Goal: Task Accomplishment & Management: Use online tool/utility

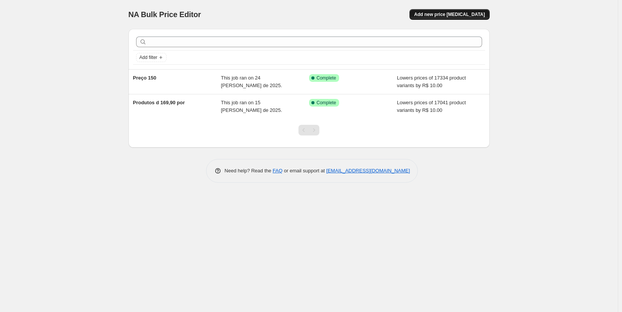
click at [465, 16] on span "Add new price [MEDICAL_DATA]" at bounding box center [449, 14] width 71 height 6
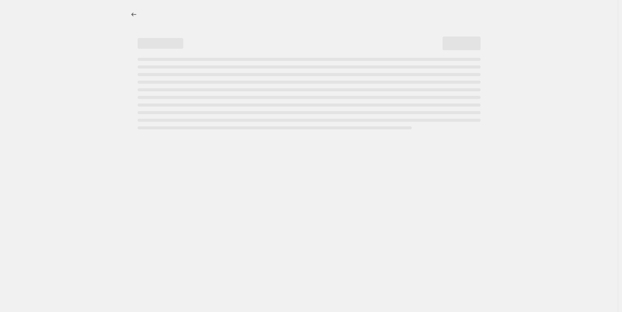
select select "percentage"
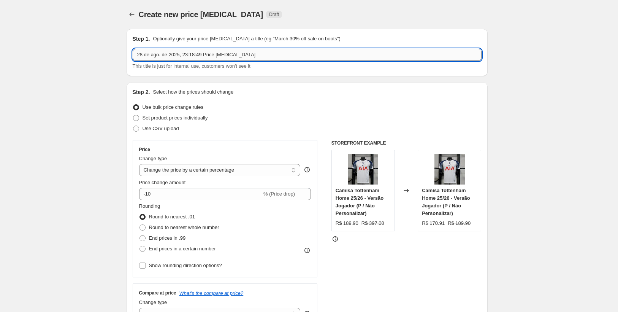
click at [260, 57] on input "28 de ago. de 2025, 23:18:49 Price [MEDICAL_DATA]" at bounding box center [307, 55] width 349 height 12
drag, startPoint x: 260, startPoint y: 57, endPoint x: 96, endPoint y: 61, distance: 164.2
type input "retro 180"
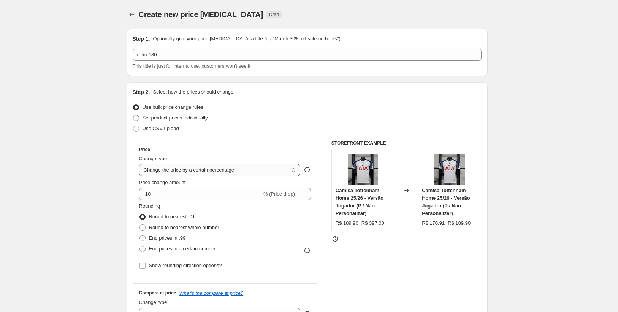
click at [214, 171] on select "Change the price to a certain amount Change the price by a certain amount Chang…" at bounding box center [219, 170] width 161 height 12
select select "to"
click at [141, 164] on select "Change the price to a certain amount Change the price by a certain amount Chang…" at bounding box center [219, 170] width 161 height 12
type input "80.00"
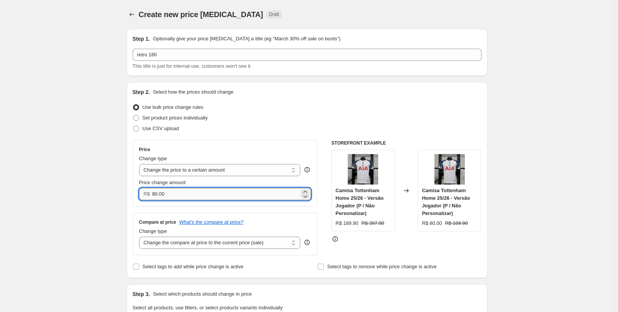
click at [195, 199] on input "80.00" at bounding box center [225, 194] width 147 height 12
click at [204, 196] on input "80.00" at bounding box center [225, 194] width 147 height 12
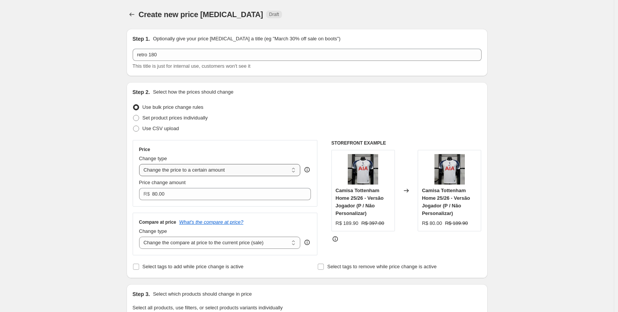
click at [219, 171] on select "Change the price to a certain amount Change the price by a certain amount Chang…" at bounding box center [219, 170] width 161 height 12
select select "by"
click at [141, 164] on select "Change the price to a certain amount Change the price by a certain amount Chang…" at bounding box center [219, 170] width 161 height 12
type input "-10.00"
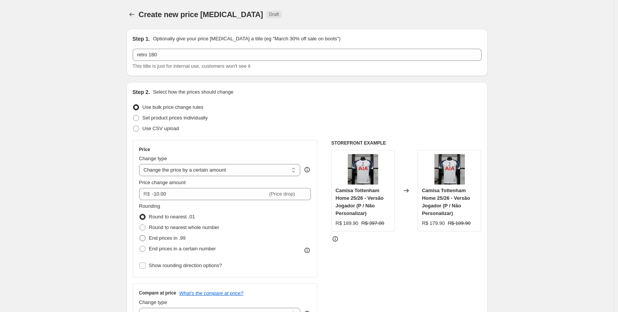
click at [144, 237] on span at bounding box center [142, 238] width 6 height 6
click at [140, 235] on input "End prices in .99" at bounding box center [139, 235] width 0 height 0
radio input "true"
click at [143, 267] on input "Show rounding direction options?" at bounding box center [142, 265] width 6 height 6
checkbox input "true"
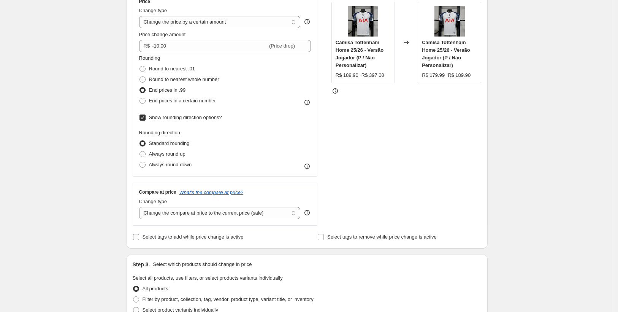
scroll to position [152, 0]
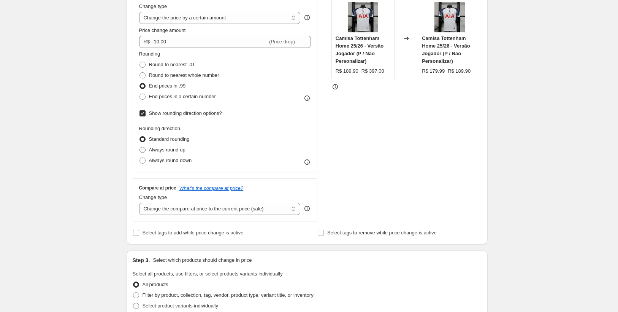
click at [144, 150] on span at bounding box center [142, 150] width 6 height 6
click at [140, 147] on input "Always round up" at bounding box center [139, 147] width 0 height 0
radio input "true"
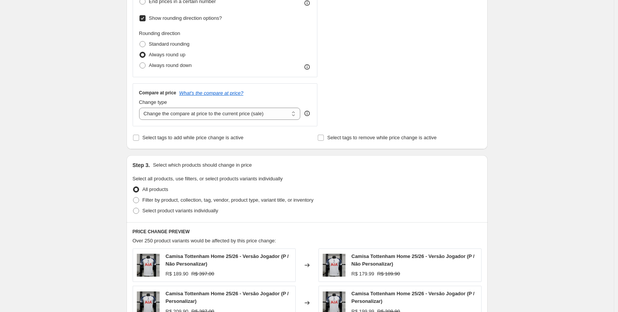
scroll to position [266, 0]
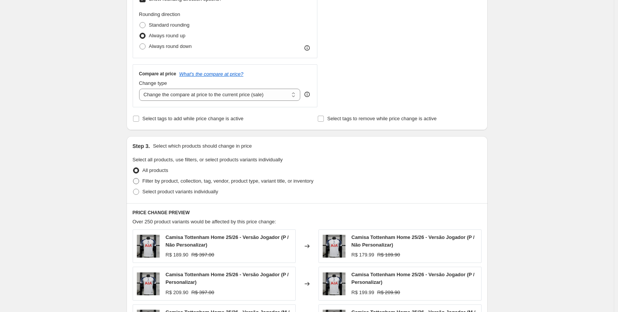
click at [139, 181] on span at bounding box center [136, 181] width 6 height 6
click at [133, 178] on input "Filter by product, collection, tag, vendor, product type, variant title, or inv…" at bounding box center [133, 178] width 0 height 0
radio input "true"
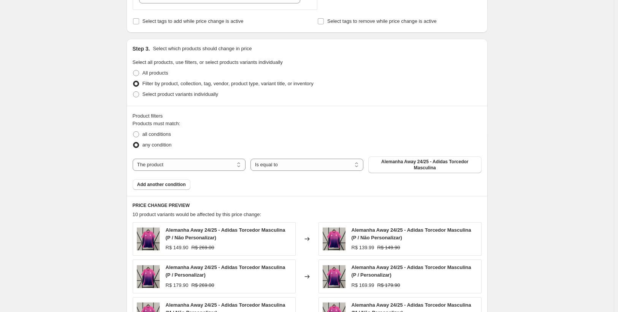
scroll to position [380, 0]
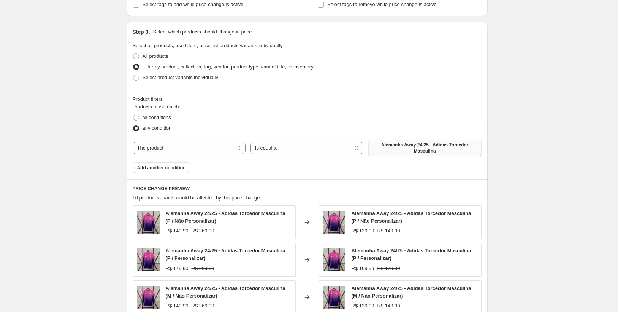
click at [421, 152] on span "Alemanha Away 24/25 - Adidas Torcedor Masculina" at bounding box center [425, 148] width 104 height 12
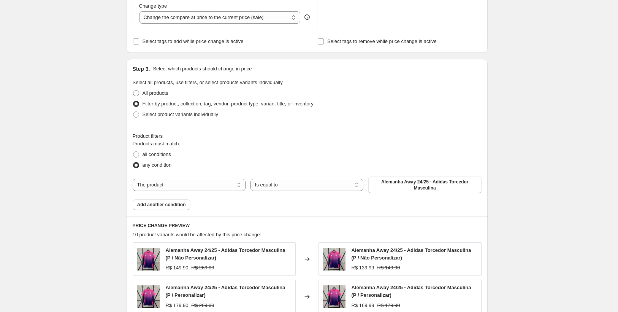
scroll to position [342, 0]
click at [220, 187] on select "The product The product's collection The product's tag The product's vendor The…" at bounding box center [189, 186] width 113 height 12
select select "collection"
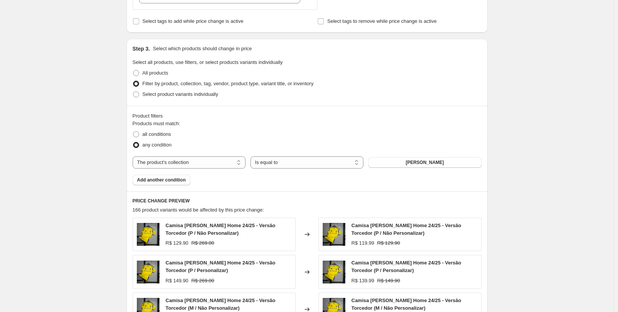
scroll to position [380, 0]
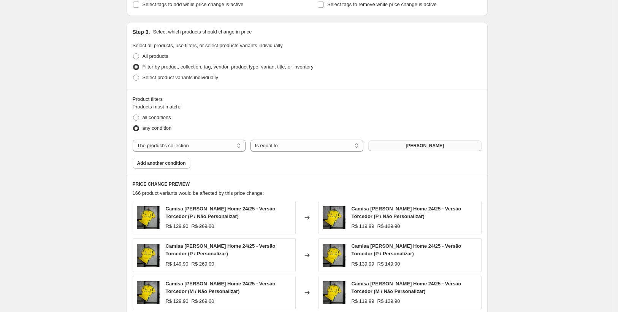
click at [404, 145] on button "[PERSON_NAME]" at bounding box center [424, 145] width 113 height 11
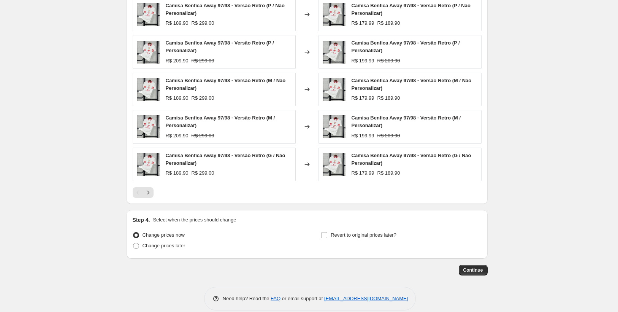
scroll to position [593, 0]
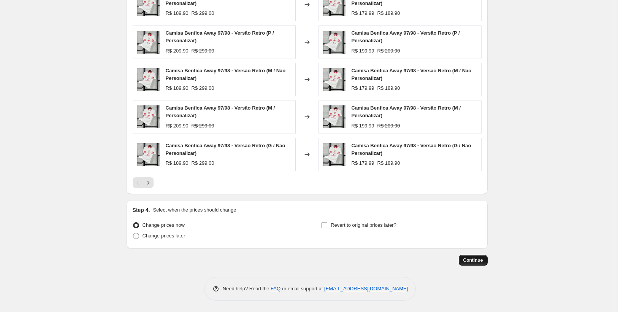
click at [475, 259] on span "Continue" at bounding box center [473, 260] width 20 height 6
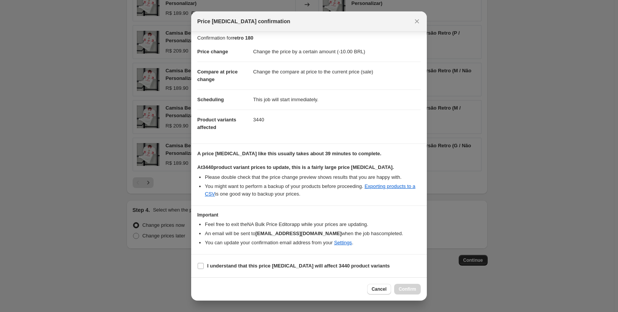
scroll to position [11, 0]
click at [199, 266] on input "I understand that this price [MEDICAL_DATA] will affect 3440 product variants" at bounding box center [201, 266] width 6 height 6
checkbox input "true"
click at [404, 288] on span "Confirm" at bounding box center [407, 289] width 17 height 6
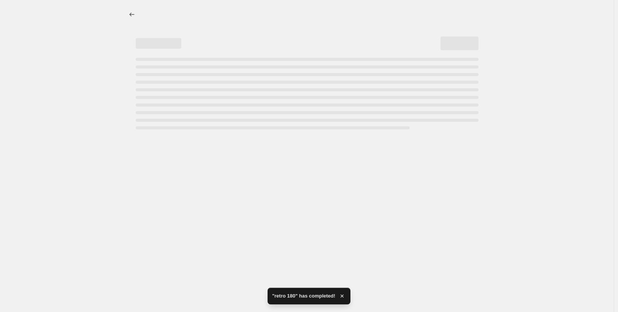
select select "by"
select select "collection"
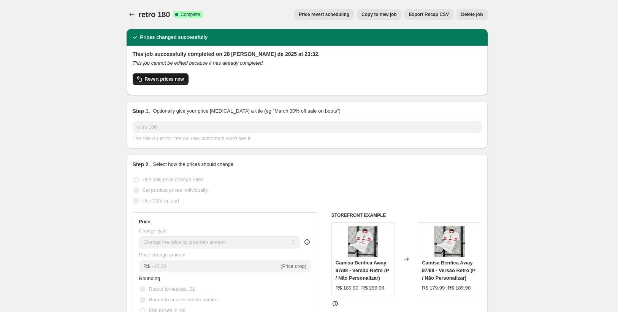
click at [174, 79] on span "Revert prices now" at bounding box center [164, 79] width 39 height 6
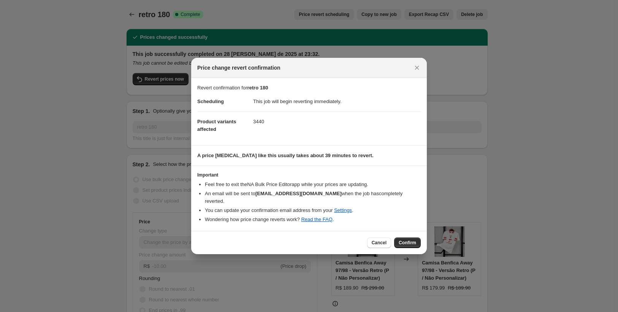
click at [407, 239] on span "Confirm" at bounding box center [407, 242] width 17 height 6
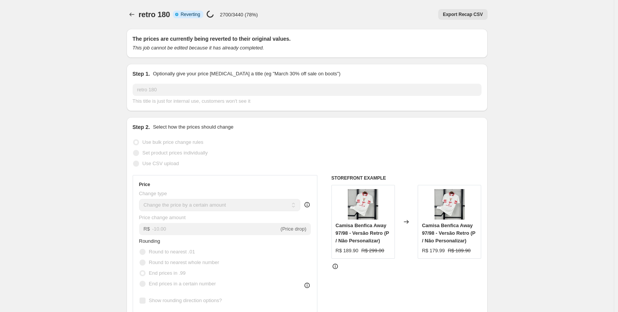
click at [258, 16] on p "2700/3440 (78%)" at bounding box center [239, 15] width 38 height 6
click at [133, 15] on icon "Price change jobs" at bounding box center [132, 15] width 8 height 8
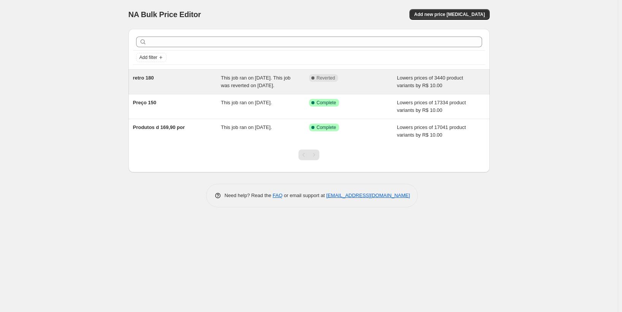
click at [253, 80] on span "This job ran on 28 [PERSON_NAME] de 2025. This job was reverted on 28 [PERSON_N…" at bounding box center [256, 81] width 70 height 13
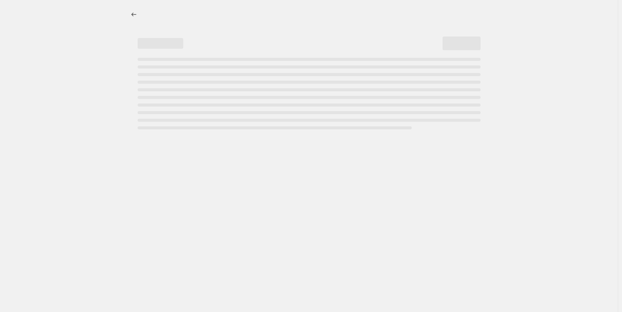
click at [253, 80] on div "Page loading" at bounding box center [309, 93] width 343 height 71
select select "by"
select select "collection"
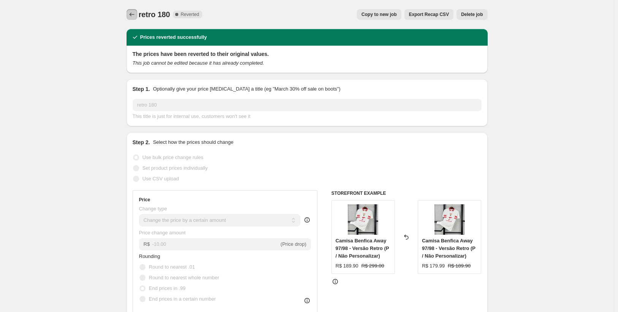
click at [133, 17] on icon "Price change jobs" at bounding box center [132, 15] width 8 height 8
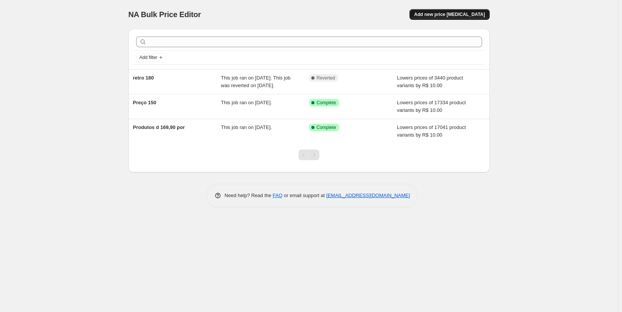
click at [439, 14] on span "Add new price [MEDICAL_DATA]" at bounding box center [449, 14] width 71 height 6
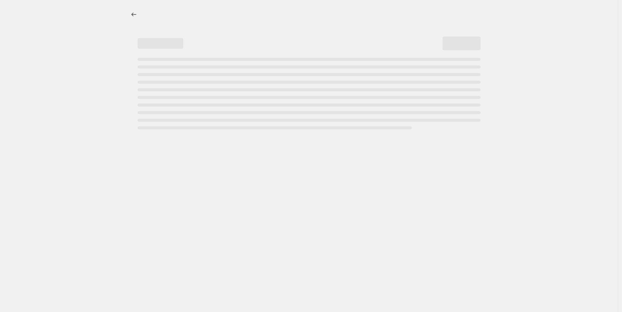
select select "percentage"
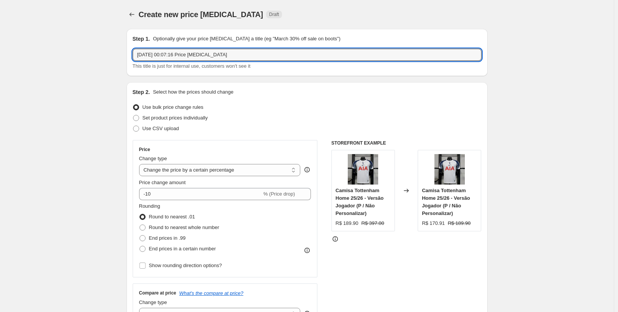
drag, startPoint x: 285, startPoint y: 55, endPoint x: 106, endPoint y: 68, distance: 179.4
type input "jogador 179,99"
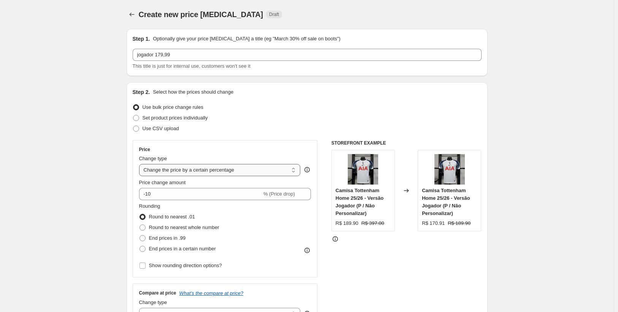
click at [205, 171] on select "Change the price to a certain amount Change the price by a certain amount Chang…" at bounding box center [219, 170] width 161 height 12
click at [193, 168] on select "Change the price to a certain amount Change the price by a certain amount Chang…" at bounding box center [219, 170] width 161 height 12
click at [195, 169] on select "Change the price to a certain amount Change the price by a certain amount Chang…" at bounding box center [219, 170] width 161 height 12
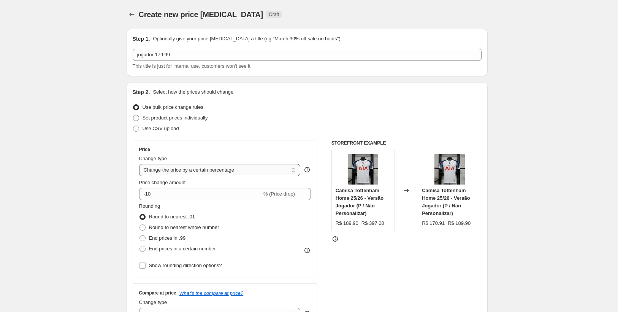
select select "by"
click at [141, 164] on select "Change the price to a certain amount Change the price by a certain amount Chang…" at bounding box center [219, 170] width 161 height 12
type input "-10.00"
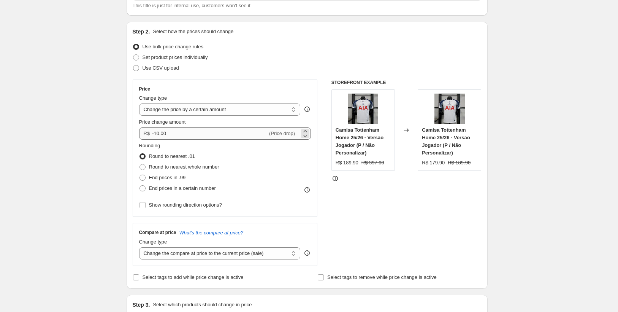
scroll to position [76, 0]
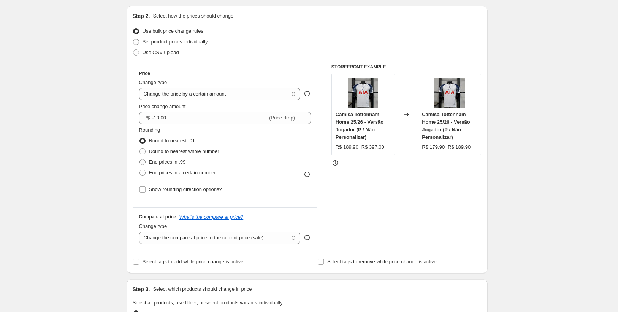
click at [142, 160] on span at bounding box center [142, 162] width 6 height 6
click at [140, 159] on input "End prices in .99" at bounding box center [139, 159] width 0 height 0
radio input "true"
click at [145, 188] on input "Show rounding direction options?" at bounding box center [142, 189] width 6 height 6
checkbox input "true"
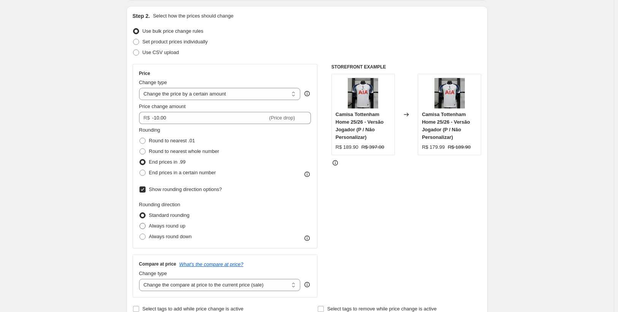
click at [144, 226] on span at bounding box center [142, 226] width 6 height 6
click at [140, 223] on input "Always round up" at bounding box center [139, 223] width 0 height 0
radio input "true"
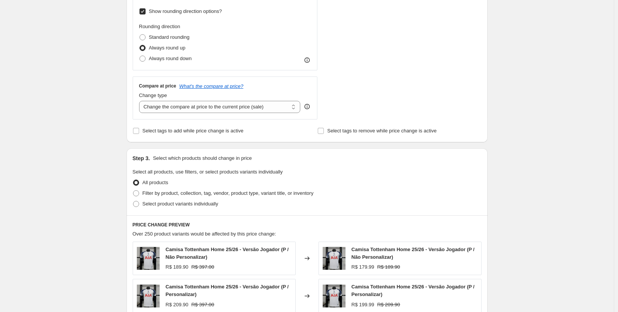
scroll to position [266, 0]
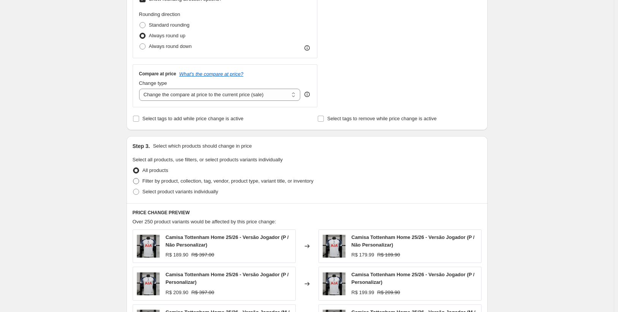
click at [139, 180] on span at bounding box center [136, 181] width 6 height 6
click at [133, 178] on input "Filter by product, collection, tag, vendor, product type, variant title, or inv…" at bounding box center [133, 178] width 0 height 0
radio input "true"
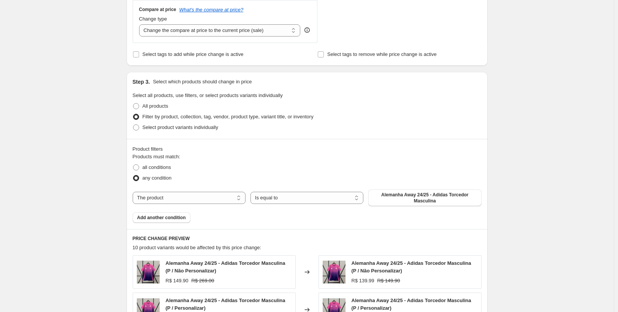
scroll to position [342, 0]
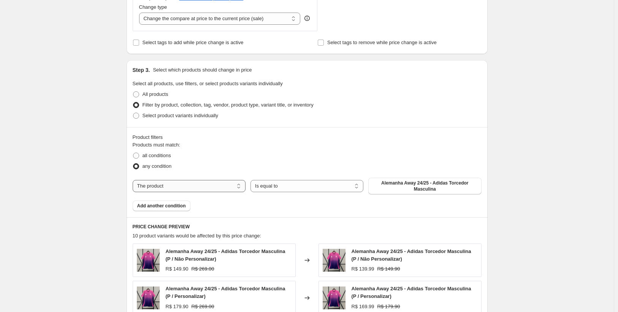
click at [168, 184] on select "The product The product's collection The product's tag The product's vendor The…" at bounding box center [189, 186] width 113 height 12
select select "collection"
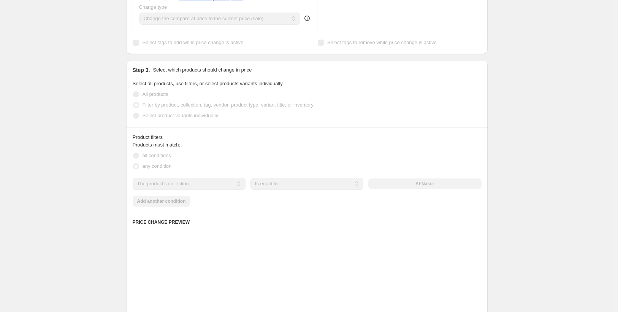
click at [171, 208] on div "Product filters Products must match: all conditions any condition The product T…" at bounding box center [307, 169] width 361 height 85
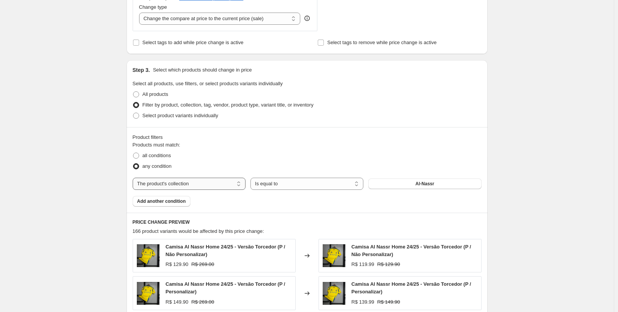
scroll to position [380, 0]
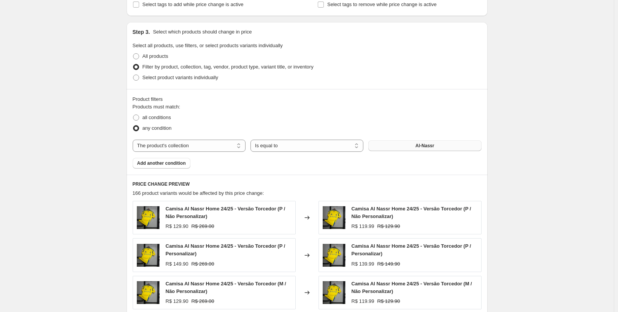
click at [405, 143] on button "[PERSON_NAME]" at bounding box center [424, 145] width 113 height 11
click at [403, 145] on button "[PERSON_NAME]" at bounding box center [424, 145] width 113 height 11
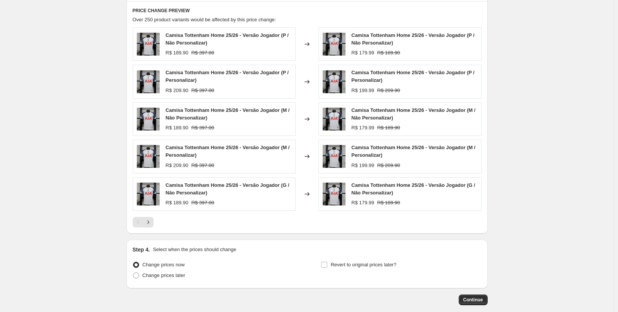
scroll to position [570, 0]
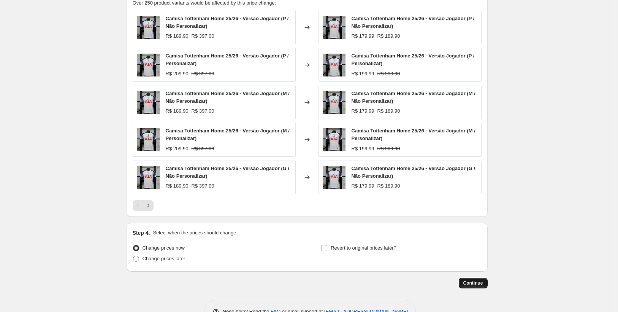
click at [466, 281] on span "Continue" at bounding box center [473, 283] width 20 height 6
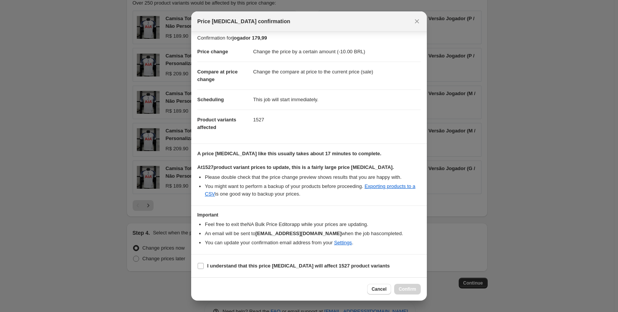
scroll to position [11, 0]
click at [201, 266] on input "I understand that this price change job will affect 1527 product variants" at bounding box center [201, 266] width 6 height 6
checkbox input "true"
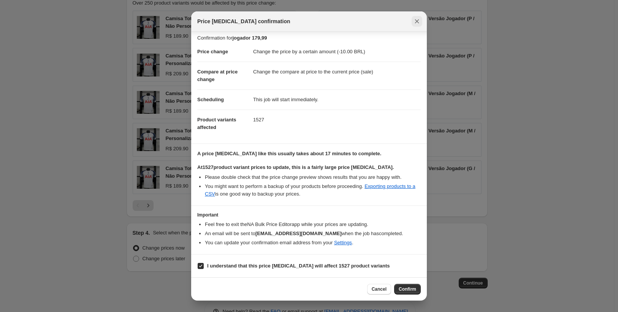
click at [417, 21] on icon "Close" at bounding box center [417, 21] width 4 height 4
